Goal: Task Accomplishment & Management: Use online tool/utility

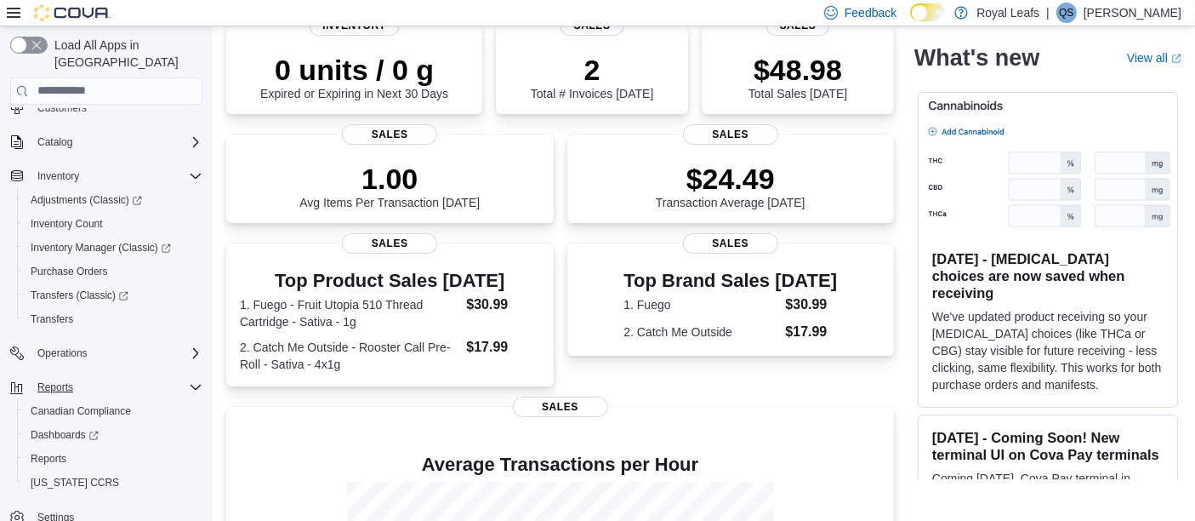
scroll to position [88, 0]
click at [60, 449] on span "Reports" at bounding box center [49, 459] width 36 height 20
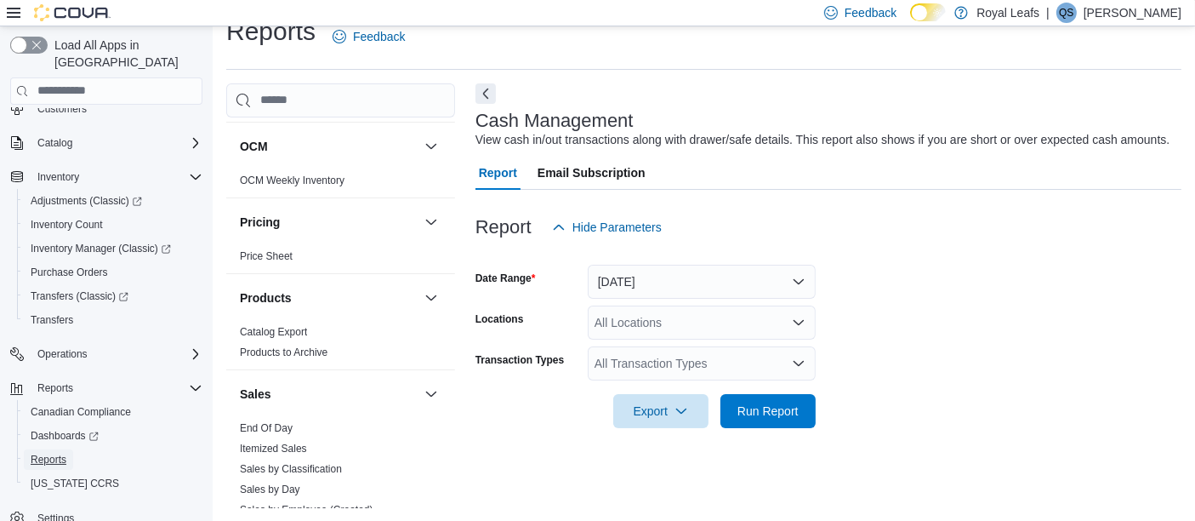
scroll to position [933, 0]
click at [271, 424] on link "End Of Day" at bounding box center [266, 428] width 53 height 12
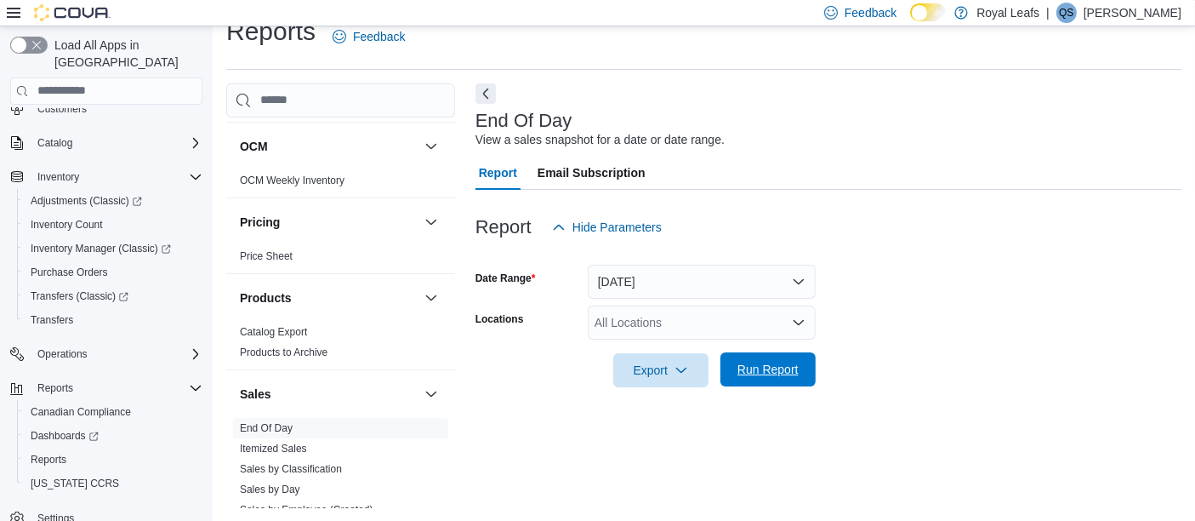
click at [766, 362] on span "Run Report" at bounding box center [768, 369] width 61 height 17
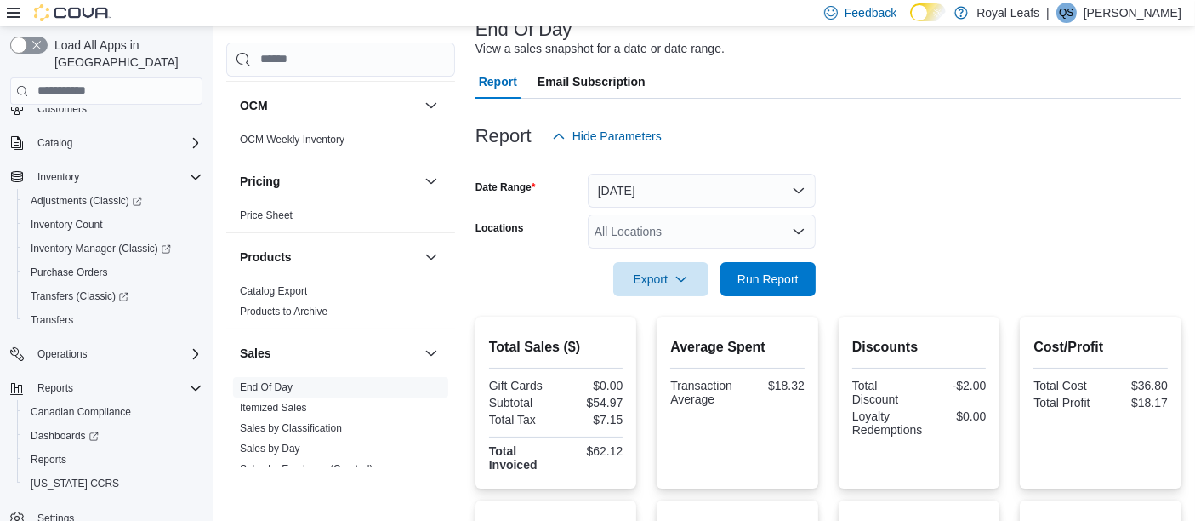
scroll to position [115, 0]
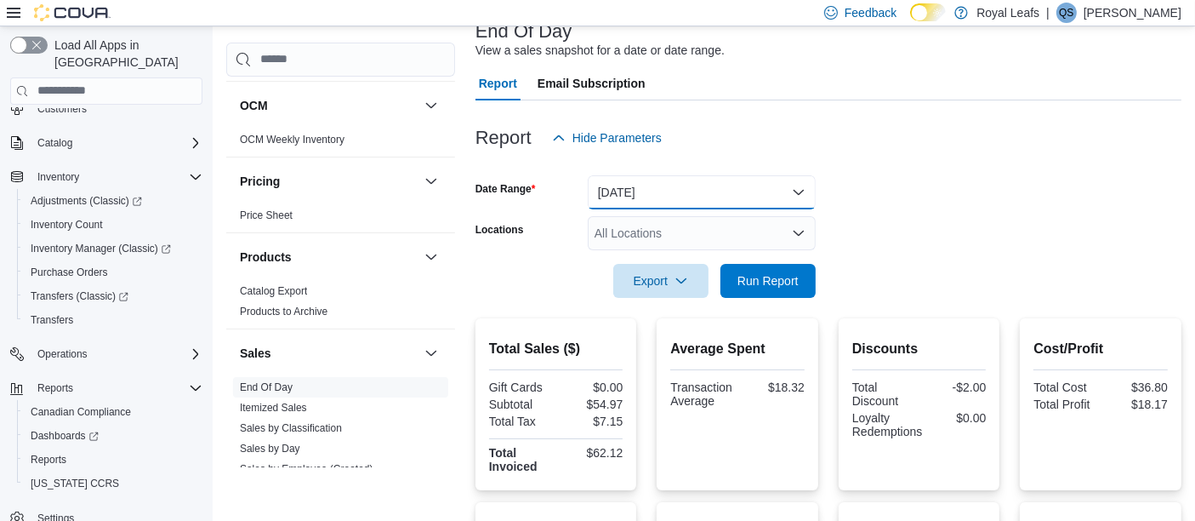
click at [797, 183] on button "[DATE]" at bounding box center [702, 192] width 228 height 34
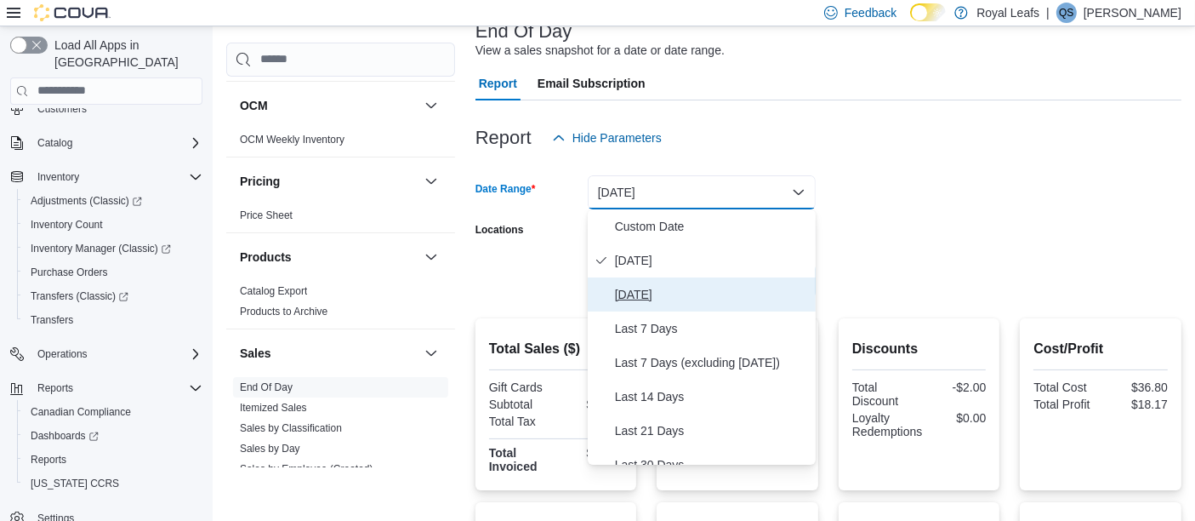
click at [662, 295] on span "[DATE]" at bounding box center [712, 294] width 194 height 20
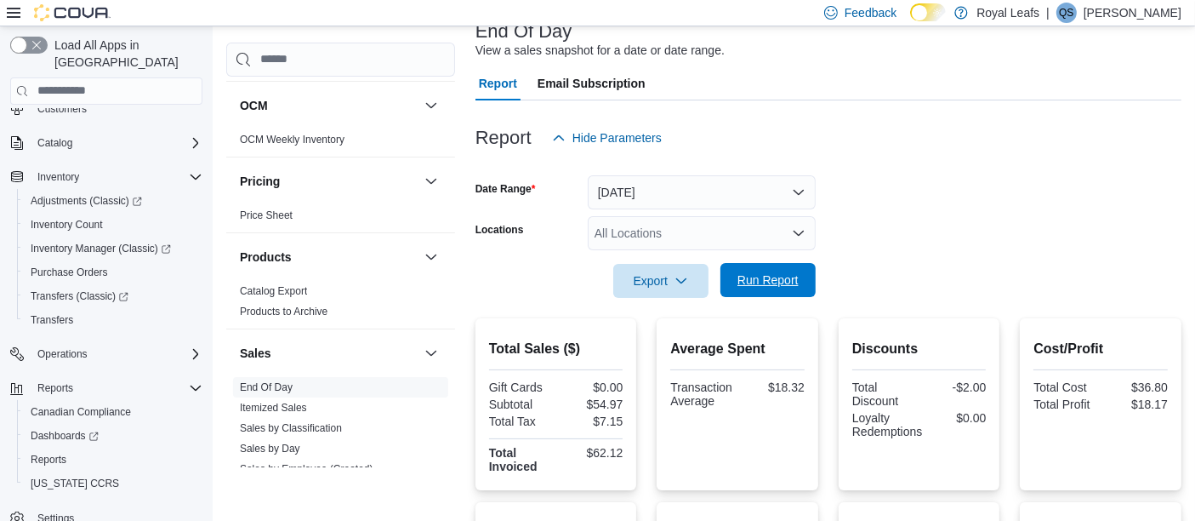
click at [755, 283] on span "Run Report" at bounding box center [768, 279] width 61 height 17
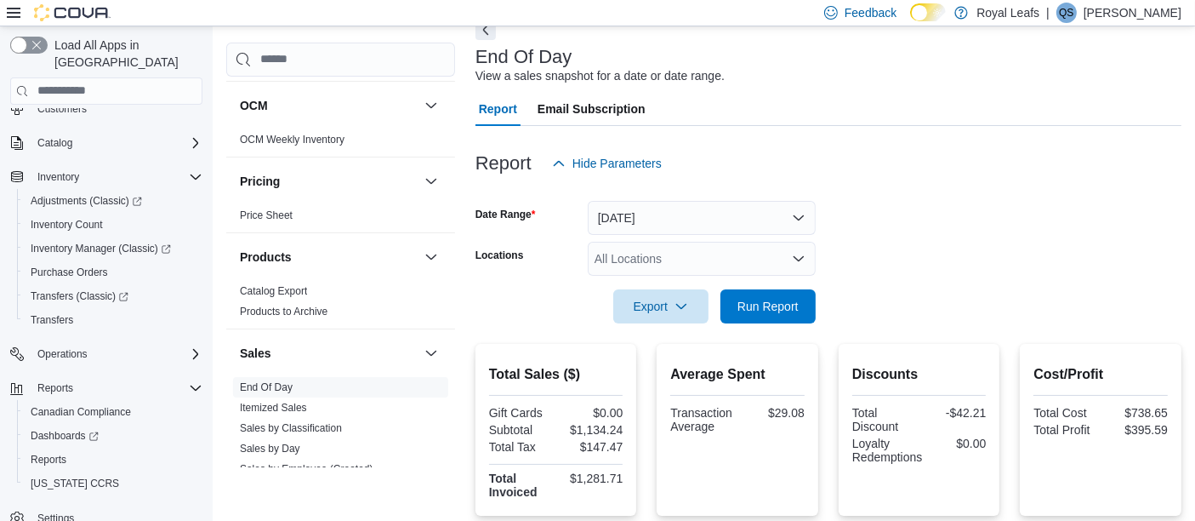
scroll to position [85, 0]
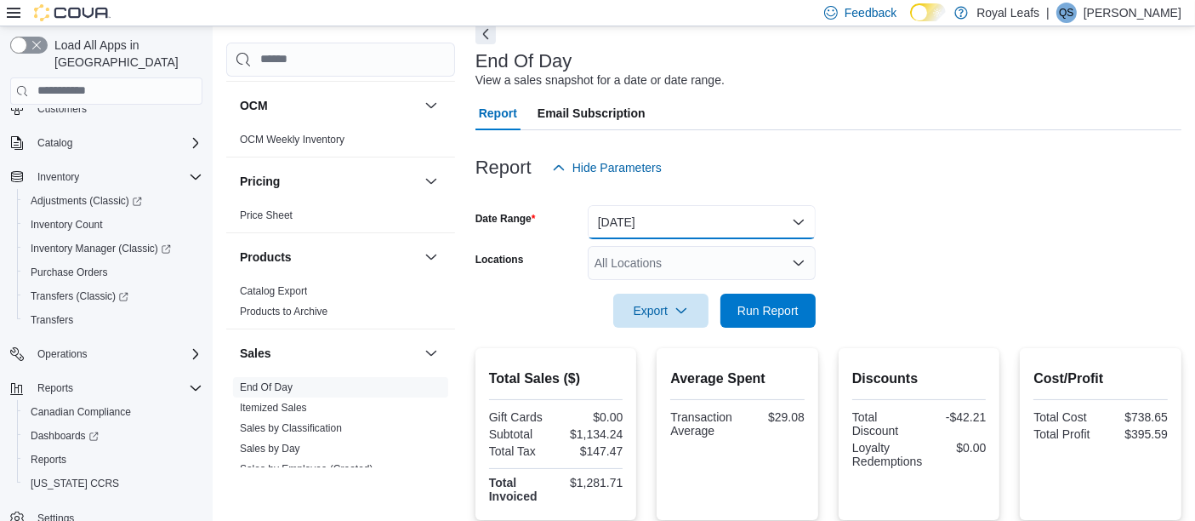
click at [705, 226] on button "[DATE]" at bounding box center [702, 222] width 228 height 34
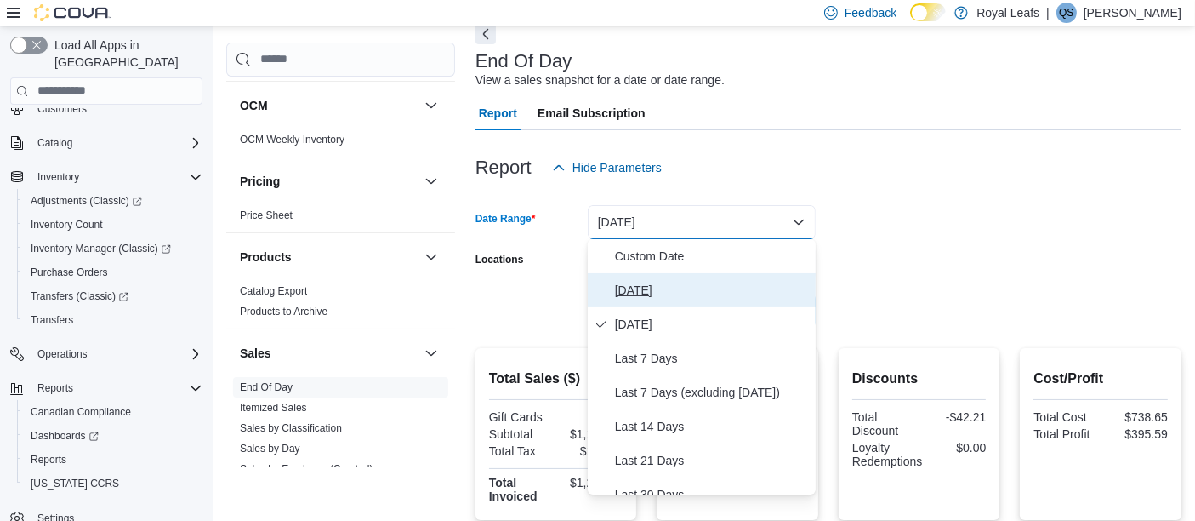
click at [647, 288] on span "[DATE]" at bounding box center [712, 290] width 194 height 20
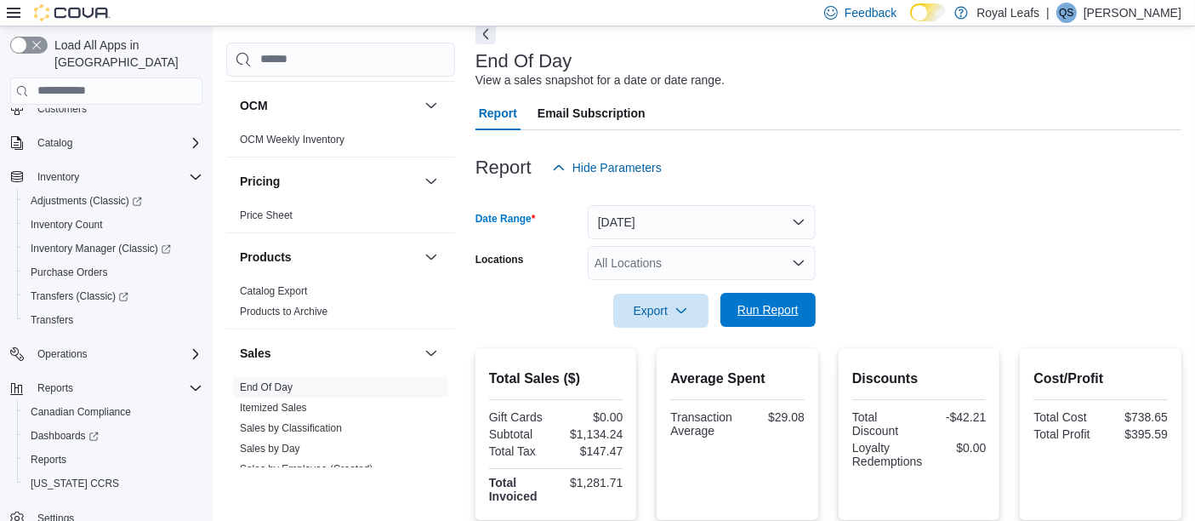
click at [778, 303] on span "Run Report" at bounding box center [768, 309] width 61 height 17
